Goal: Task Accomplishment & Management: Manage account settings

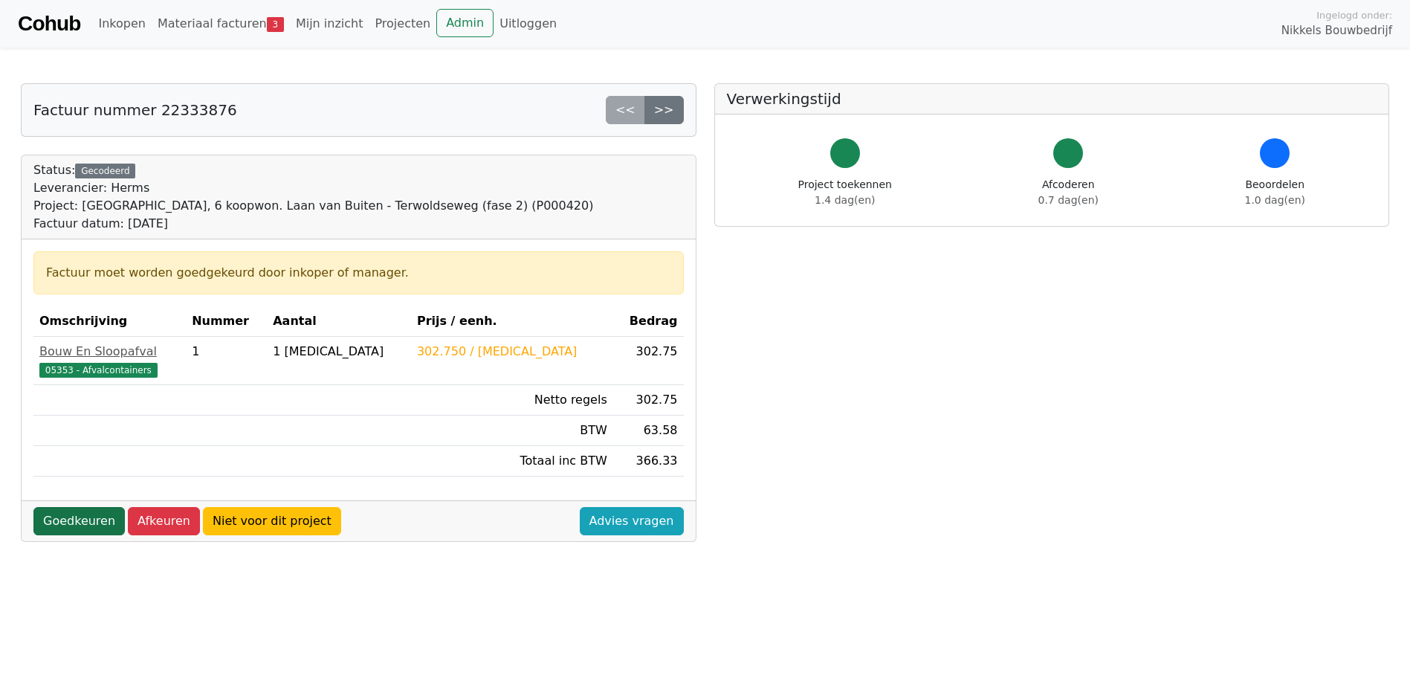
click at [90, 524] on link "Goedkeuren" at bounding box center [78, 521] width 91 height 28
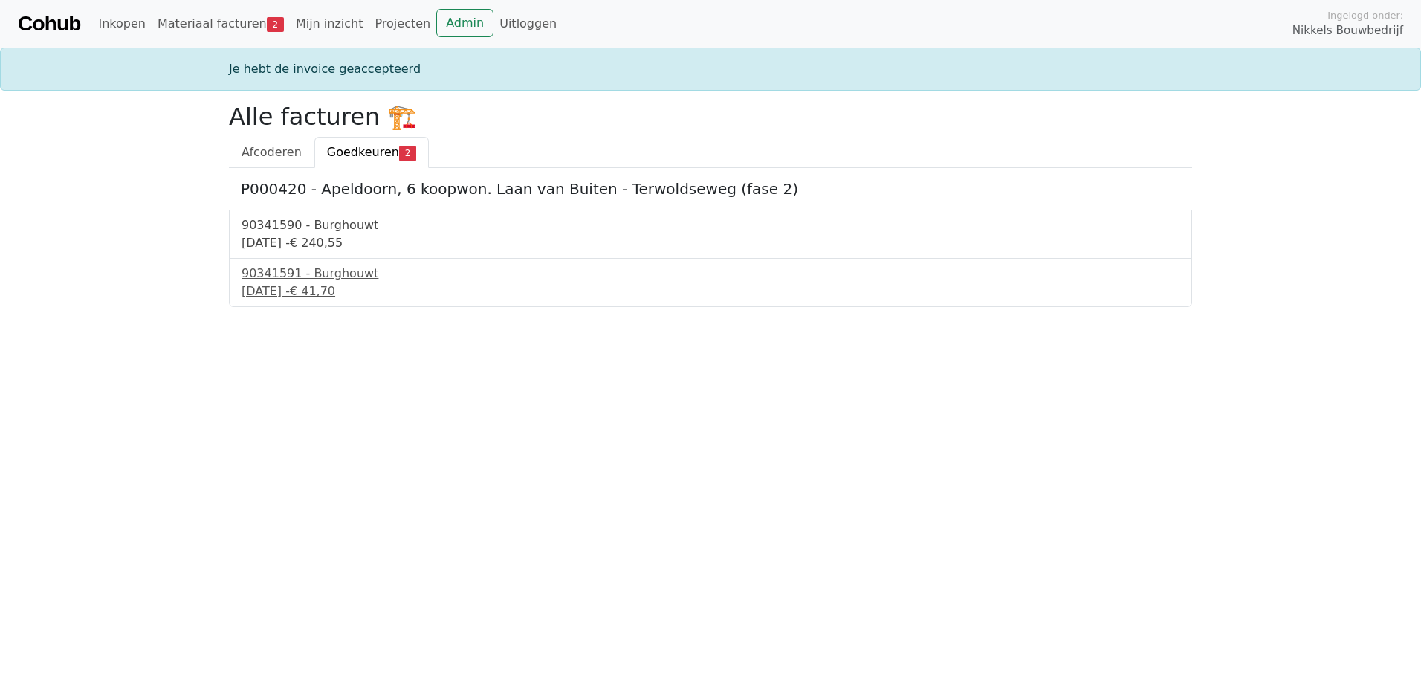
click at [332, 230] on div "90341590 - Burghouwt" at bounding box center [711, 225] width 938 height 18
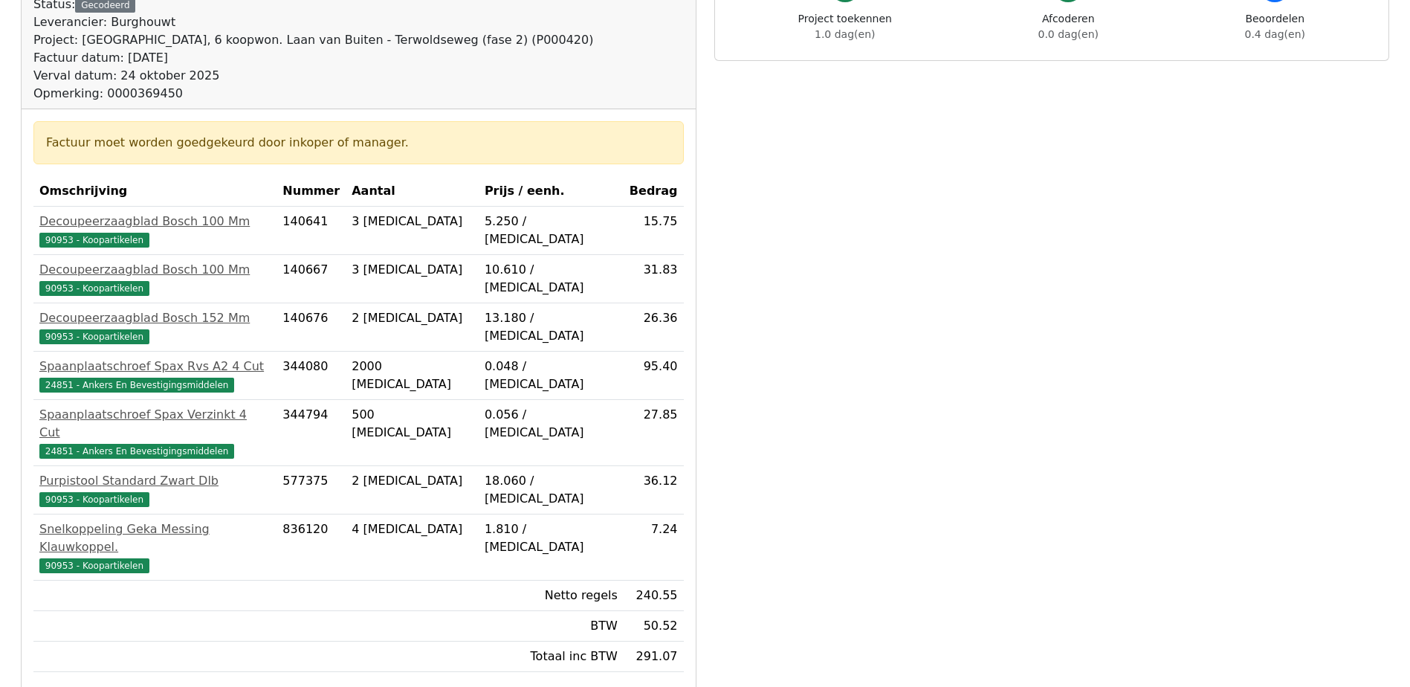
scroll to position [499, 0]
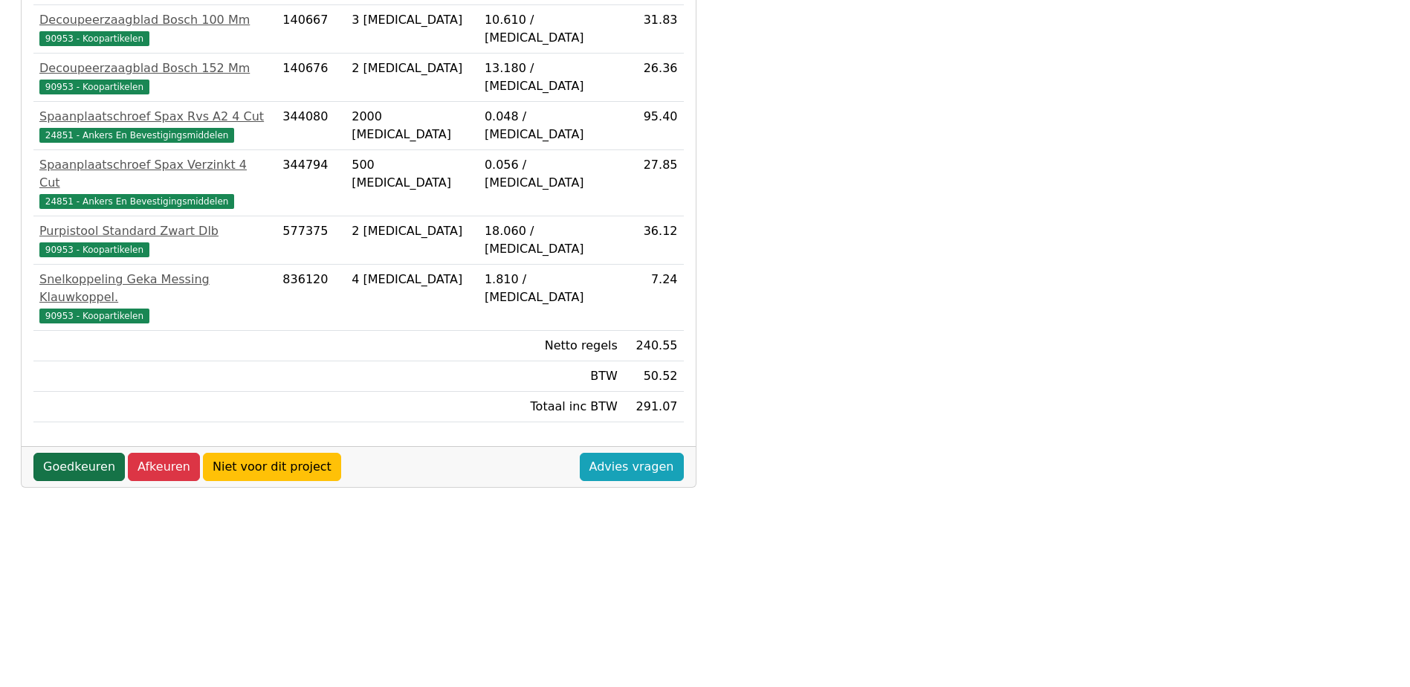
click at [116, 453] on link "Goedkeuren" at bounding box center [78, 467] width 91 height 28
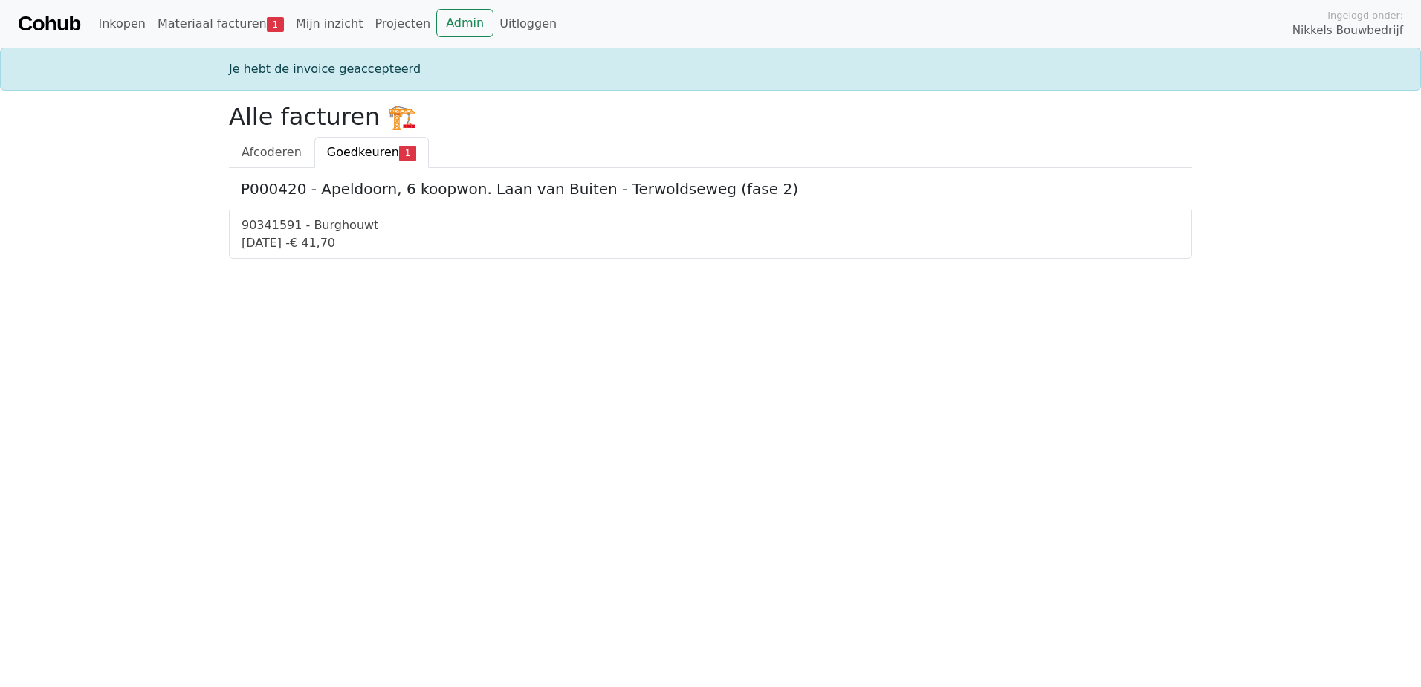
click at [335, 219] on div "90341591 - Burghouwt" at bounding box center [711, 225] width 938 height 18
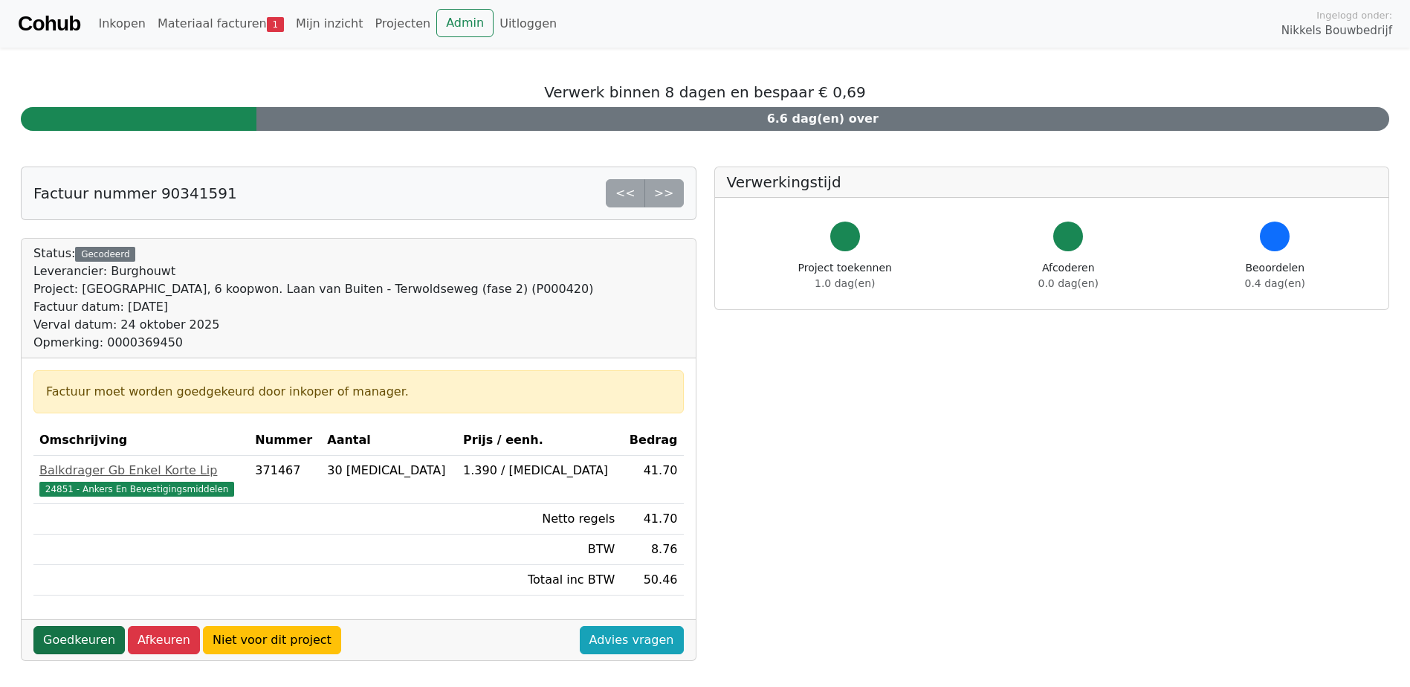
click at [83, 648] on link "Goedkeuren" at bounding box center [78, 640] width 91 height 28
